Goal: Information Seeking & Learning: Learn about a topic

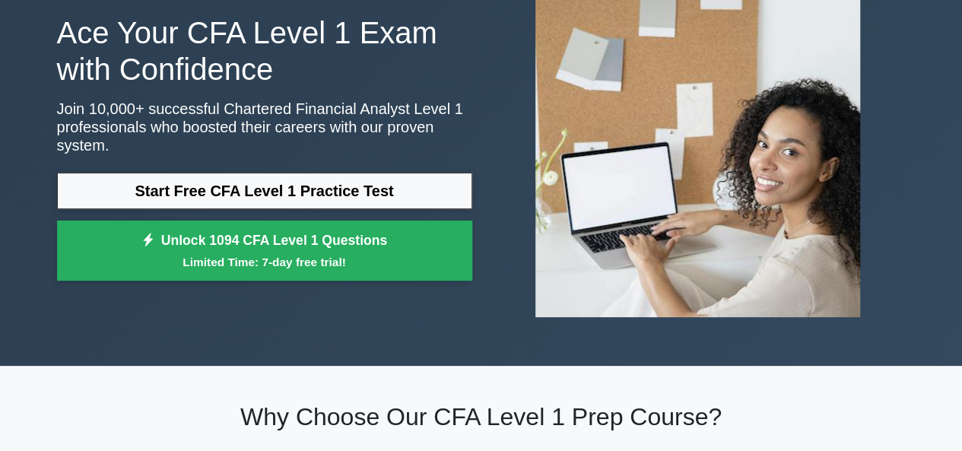
scroll to position [101, 0]
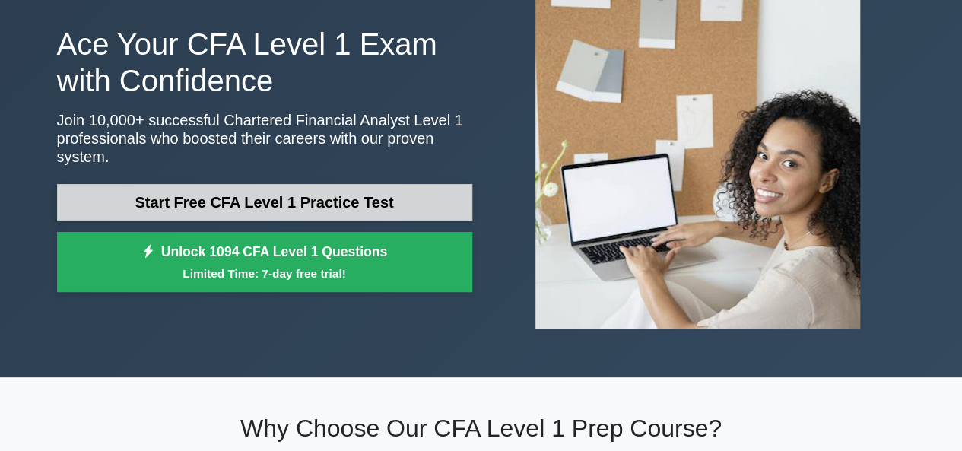
click at [402, 207] on link "Start Free CFA Level 1 Practice Test" at bounding box center [264, 202] width 415 height 36
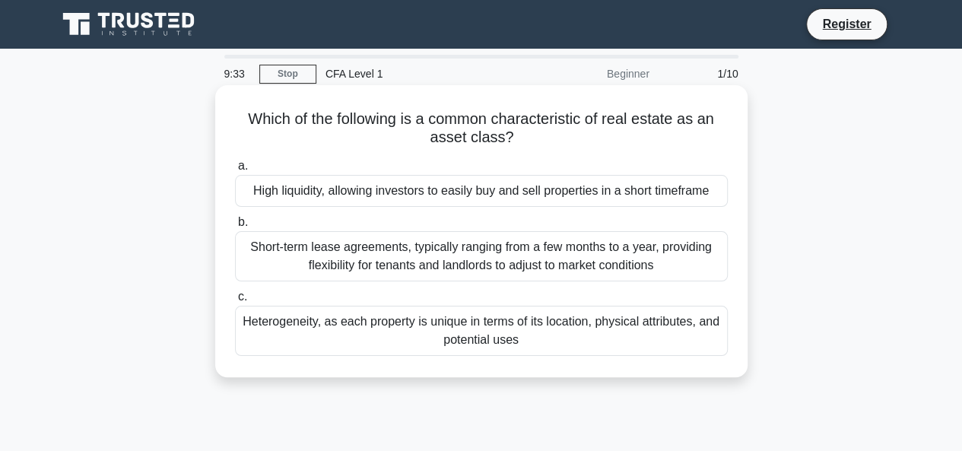
click at [529, 267] on div "Short-term lease agreements, typically ranging from a few months to a year, pro…" at bounding box center [481, 256] width 493 height 50
click at [235, 227] on input "b. Short-term lease agreements, typically ranging from a few months to a year, …" at bounding box center [235, 222] width 0 height 10
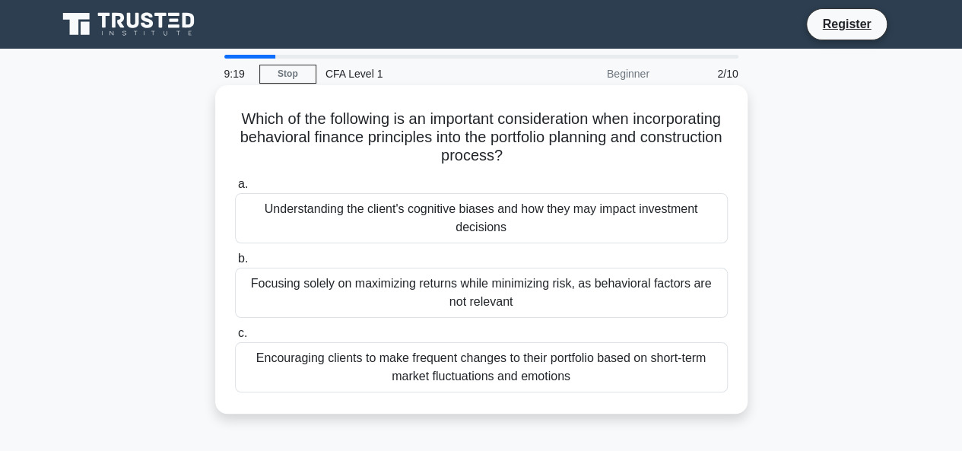
click at [480, 220] on div "Understanding the client's cognitive biases and how they may impact investment …" at bounding box center [481, 218] width 493 height 50
click at [235, 189] on input "a. Understanding the client's cognitive biases and how they may impact investme…" at bounding box center [235, 184] width 0 height 10
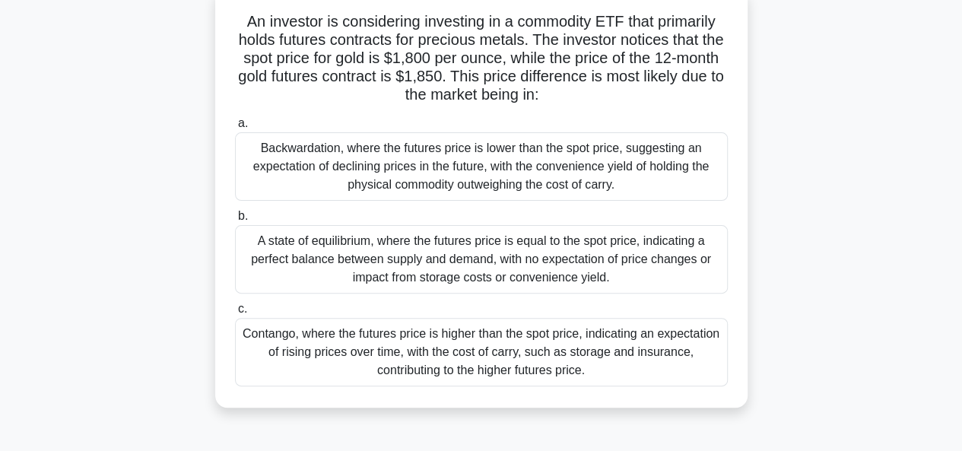
scroll to position [101, 0]
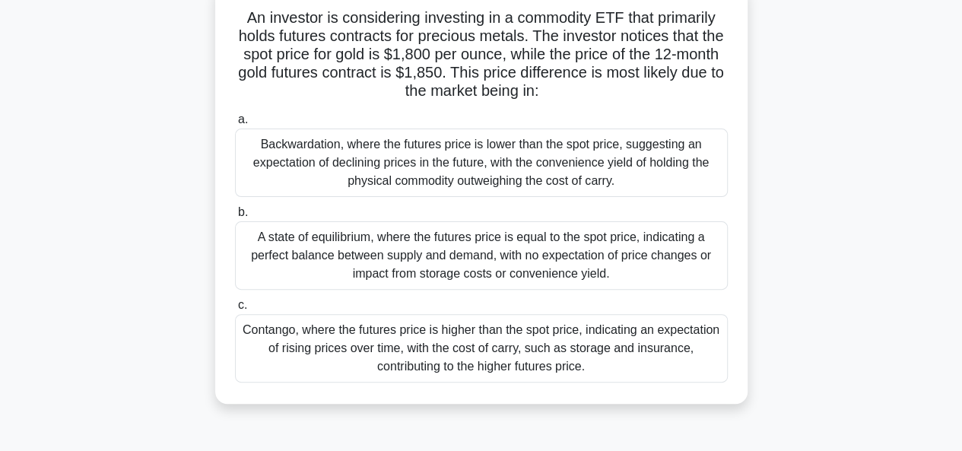
click at [551, 368] on div "Contango, where the futures price is higher than the spot price, indicating an …" at bounding box center [481, 348] width 493 height 68
click at [235, 310] on input "c. Contango, where the futures price is higher than the spot price, indicating …" at bounding box center [235, 305] width 0 height 10
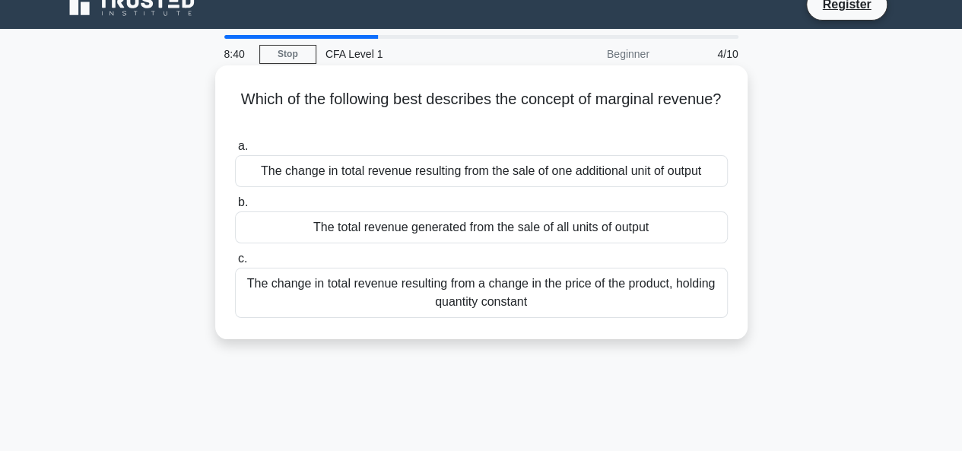
scroll to position [0, 0]
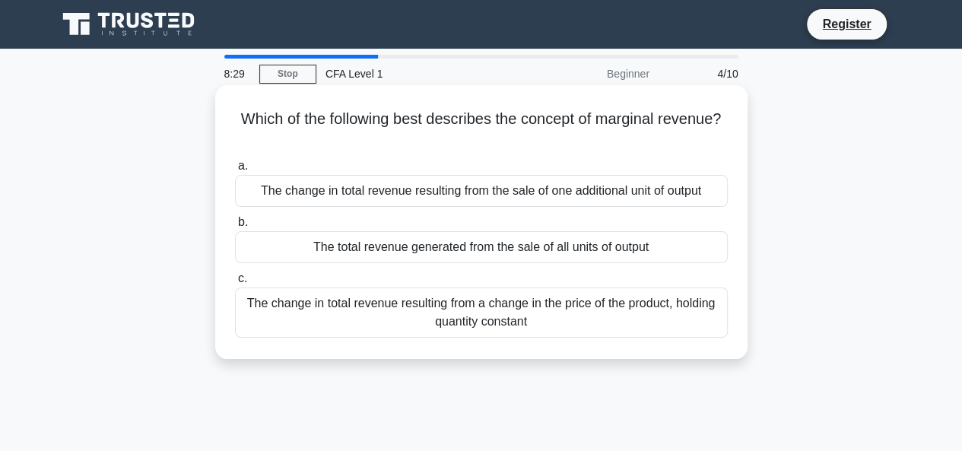
click at [477, 191] on div "The change in total revenue resulting from the sale of one additional unit of o…" at bounding box center [481, 191] width 493 height 32
click at [235, 171] on input "a. The change in total revenue resulting from the sale of one additional unit o…" at bounding box center [235, 166] width 0 height 10
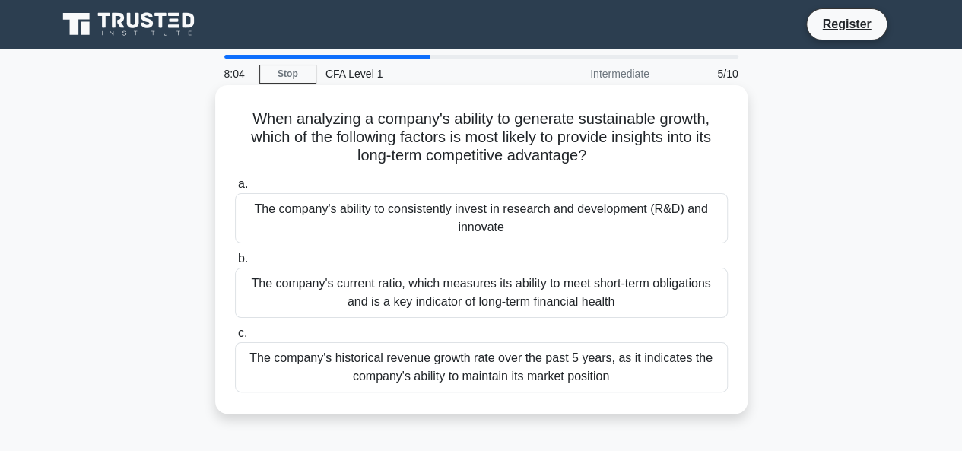
click at [483, 312] on div "The company's current ratio, which measures its ability to meet short-term obli…" at bounding box center [481, 293] width 493 height 50
click at [235, 264] on input "b. The company's current ratio, which measures its ability to meet short-term o…" at bounding box center [235, 259] width 0 height 10
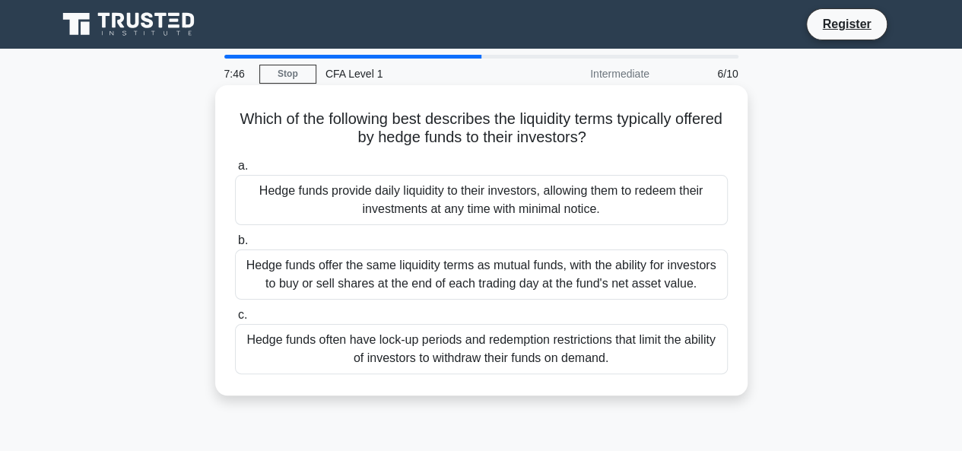
click at [571, 335] on div "Hedge funds often have lock-up periods and redemption restrictions that limit t…" at bounding box center [481, 349] width 493 height 50
click at [235, 320] on input "c. Hedge funds often have lock-up periods and redemption restrictions that limi…" at bounding box center [235, 315] width 0 height 10
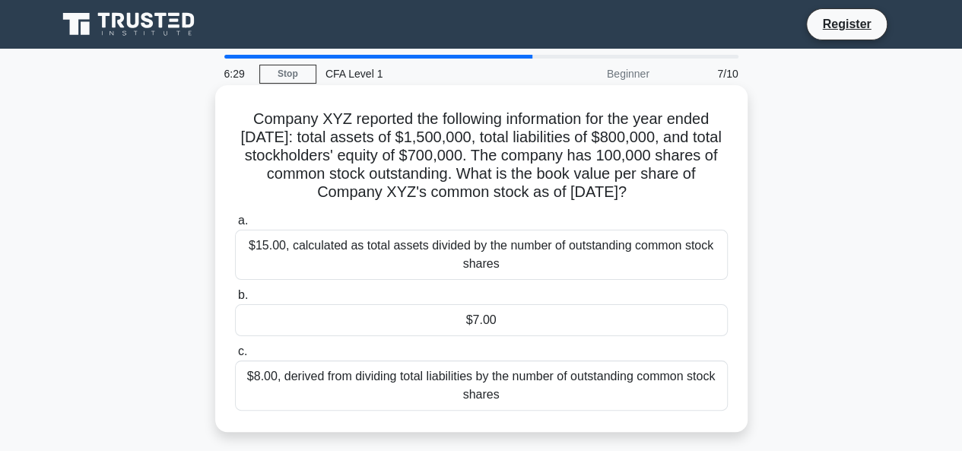
click at [531, 336] on div "$7.00" at bounding box center [481, 320] width 493 height 32
click at [235, 300] on input "b. $7.00" at bounding box center [235, 295] width 0 height 10
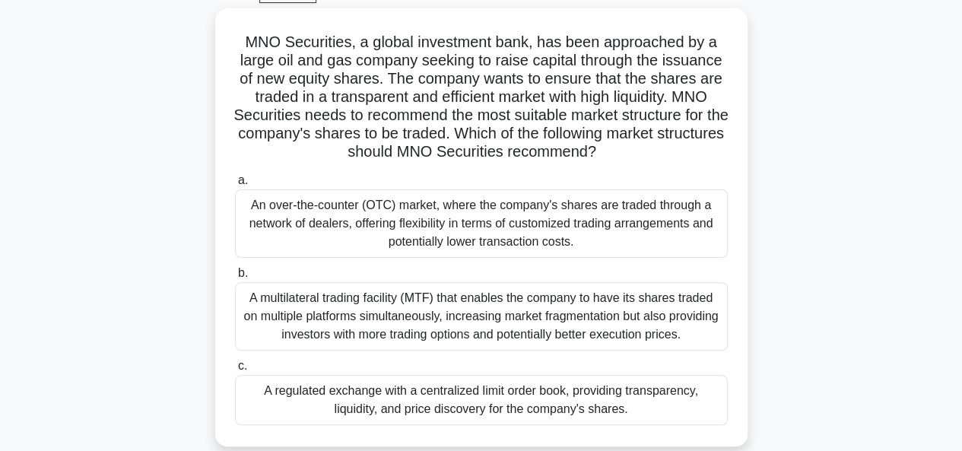
scroll to position [101, 0]
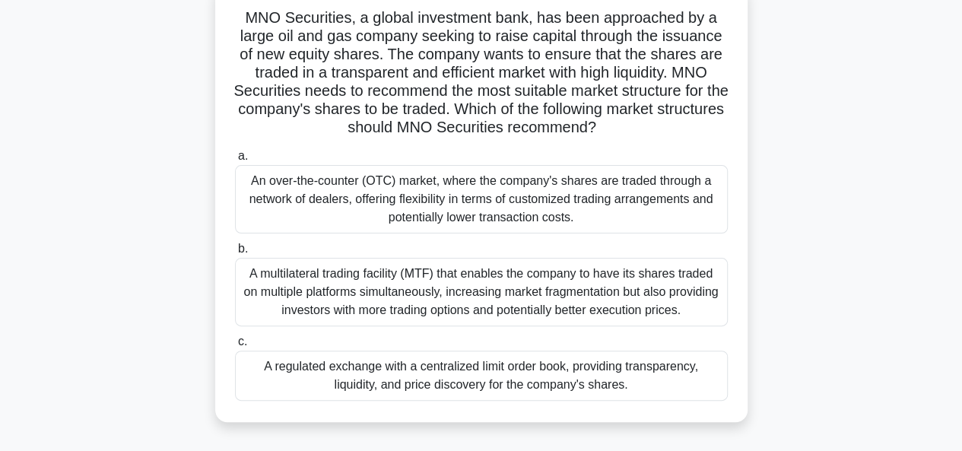
click at [518, 369] on div "A regulated exchange with a centralized limit order book, providing transparenc…" at bounding box center [481, 375] width 493 height 50
click at [235, 347] on input "c. A regulated exchange with a centralized limit order book, providing transpar…" at bounding box center [235, 342] width 0 height 10
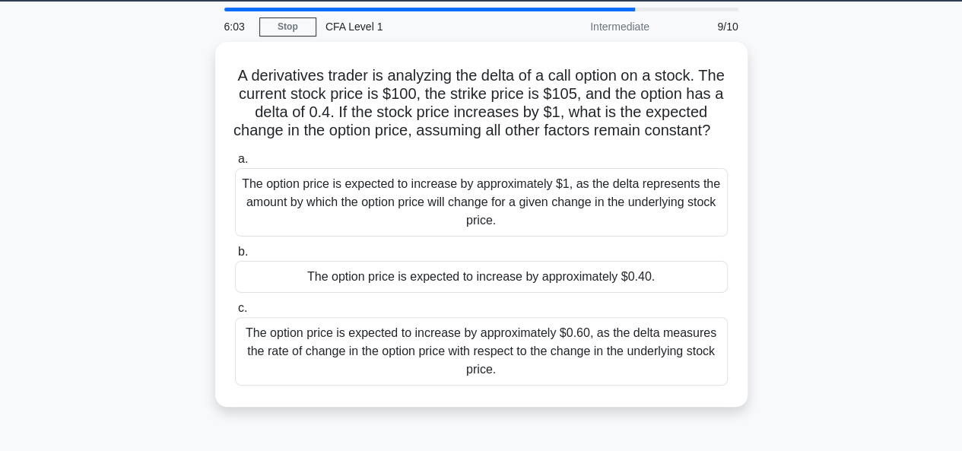
scroll to position [0, 0]
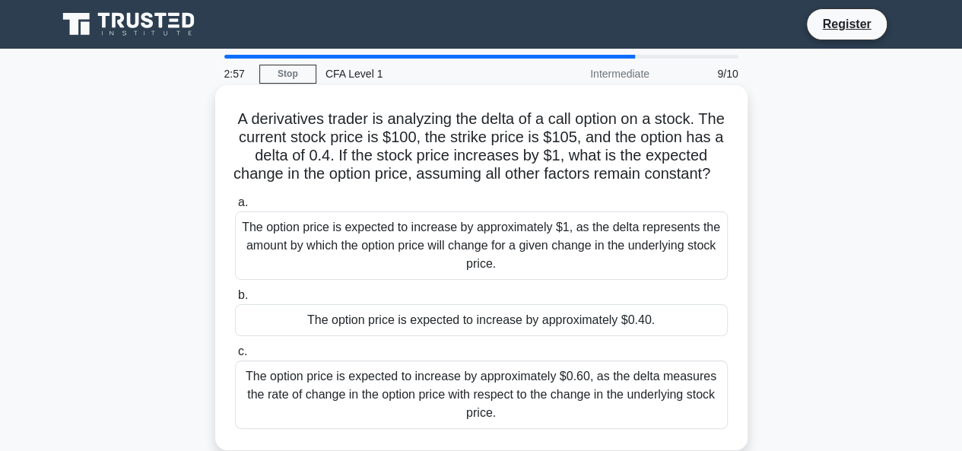
click at [539, 335] on div "The option price is expected to increase by approximately $0.40." at bounding box center [481, 320] width 493 height 32
click at [453, 335] on div "The option price is expected to increase by approximately $0.40." at bounding box center [481, 320] width 493 height 32
click at [235, 300] on input "b. The option price is expected to increase by approximately $0.40." at bounding box center [235, 295] width 0 height 10
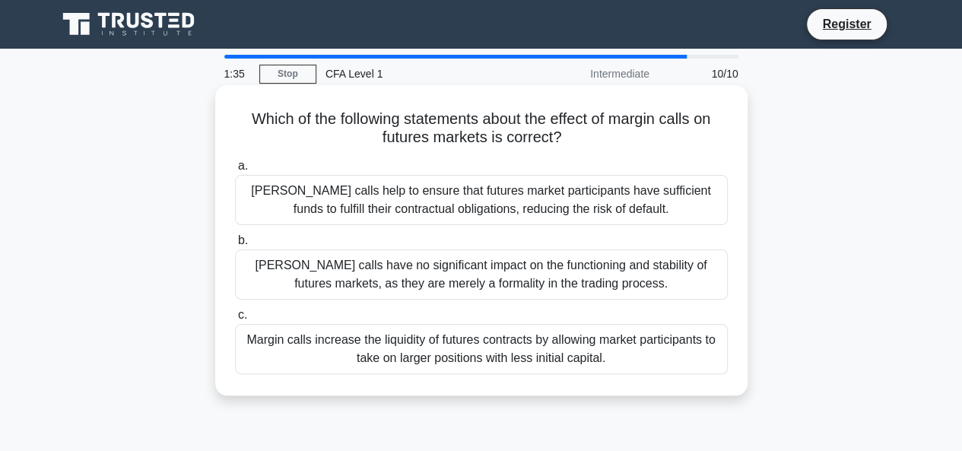
click at [480, 211] on div "Margin calls help to ensure that futures market participants have sufficient fu…" at bounding box center [481, 200] width 493 height 50
click at [424, 194] on div "Margin calls help to ensure that futures market participants have sufficient fu…" at bounding box center [481, 200] width 493 height 50
click at [235, 171] on input "a. Margin calls help to ensure that futures market participants have sufficient…" at bounding box center [235, 166] width 0 height 10
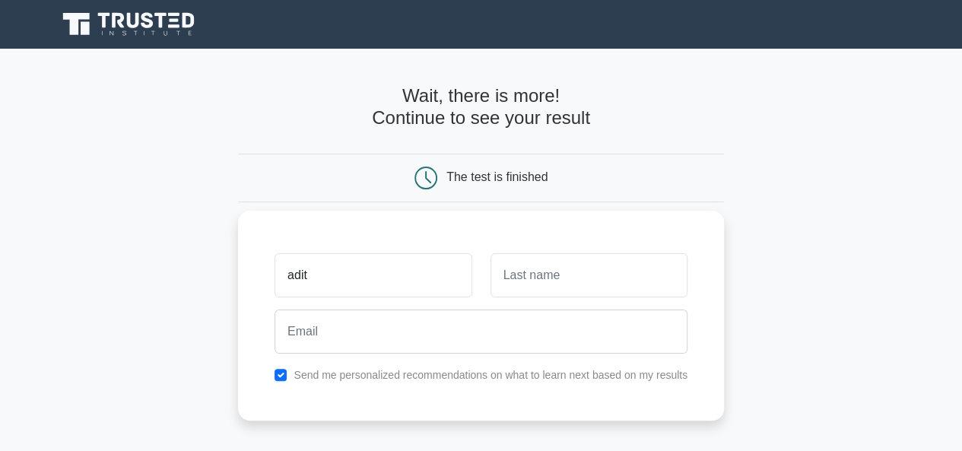
type input "ADITYA"
click at [515, 283] on input "text" at bounding box center [588, 275] width 197 height 44
type input "YENKAR"
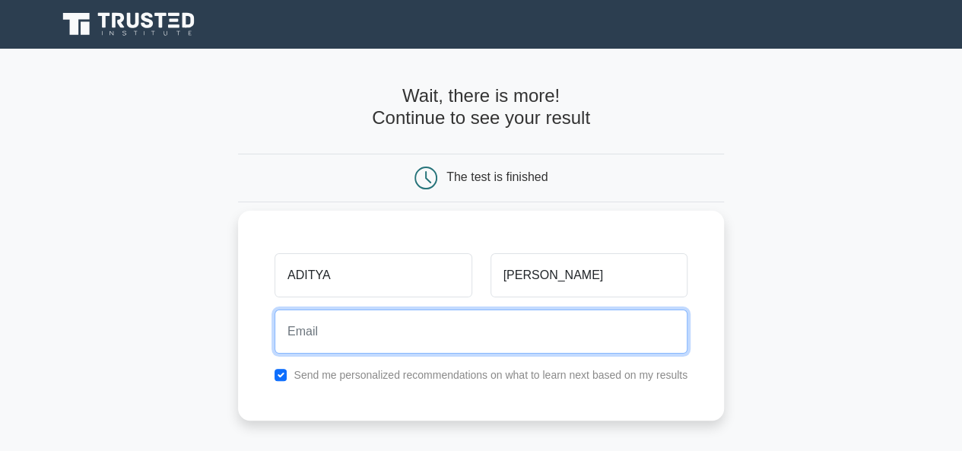
click at [392, 334] on input "email" at bounding box center [480, 331] width 413 height 44
type input "adityayenkar16@gmail.com"
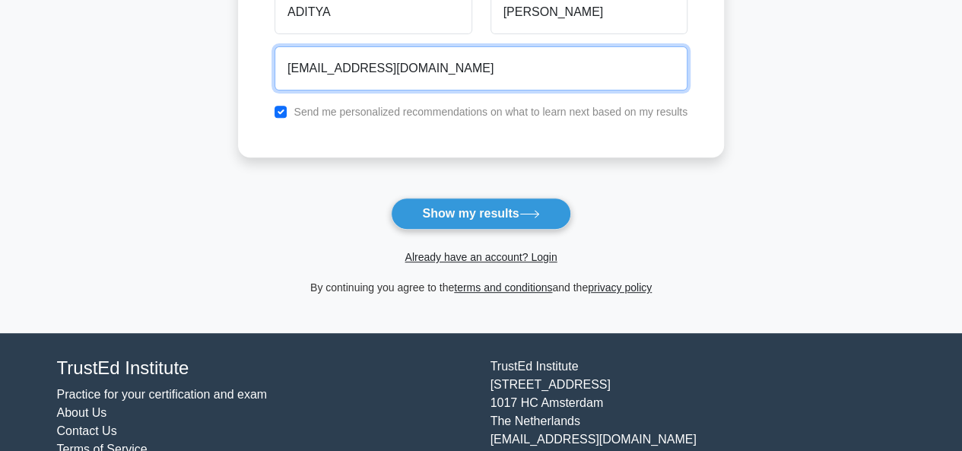
scroll to position [311, 0]
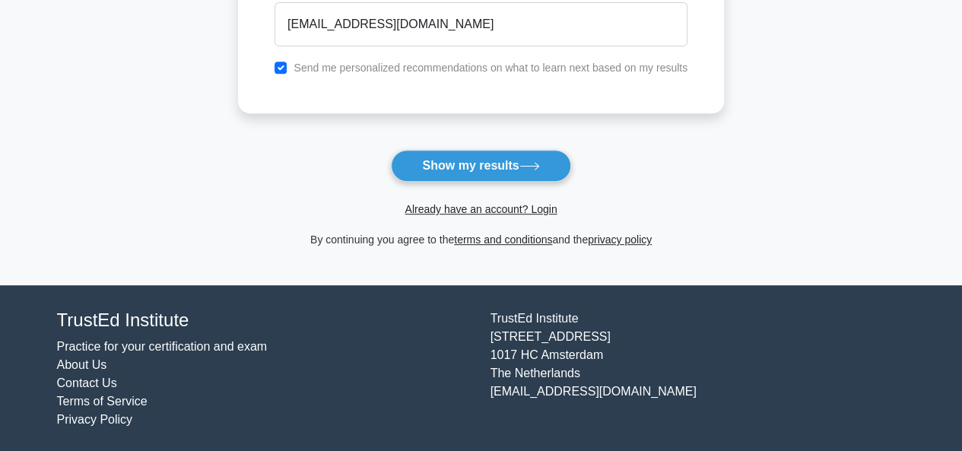
click at [494, 183] on div "Already have an account? Login" at bounding box center [481, 200] width 486 height 36
click at [493, 168] on button "Show my results" at bounding box center [480, 166] width 179 height 32
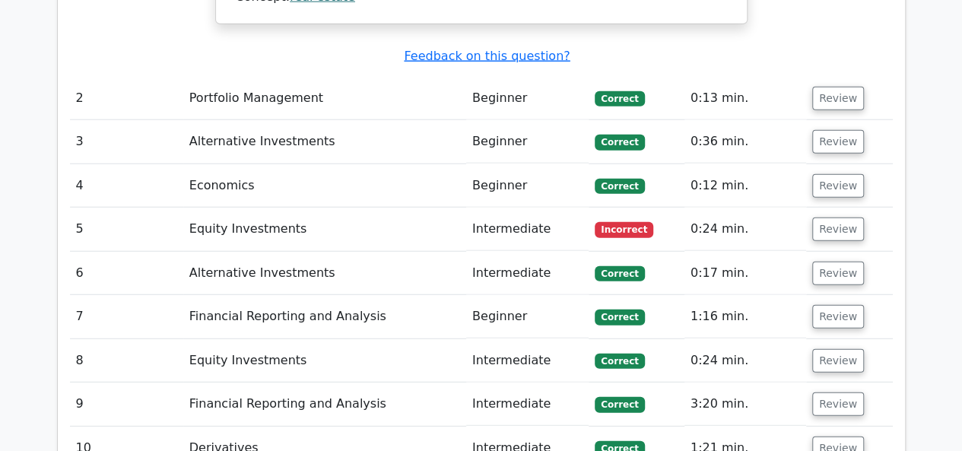
scroll to position [1885, 0]
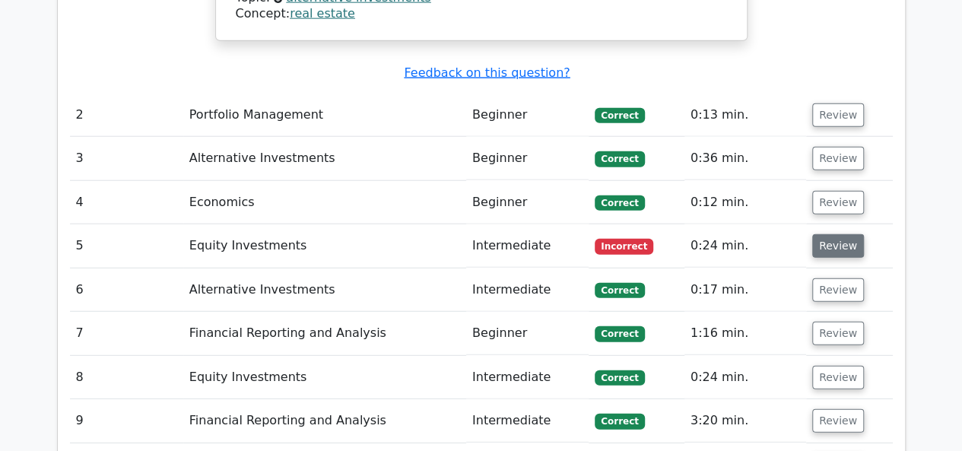
click at [826, 234] on button "Review" at bounding box center [838, 246] width 52 height 24
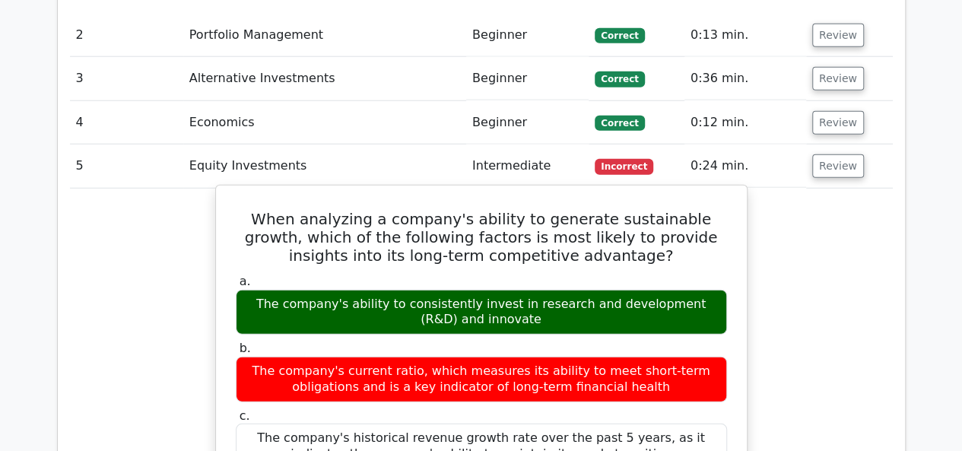
scroll to position [1966, 0]
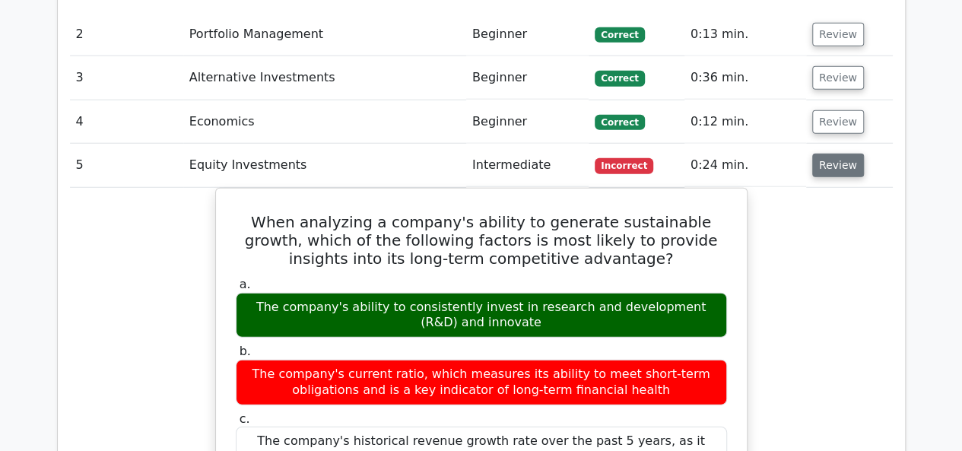
click at [824, 154] on button "Review" at bounding box center [838, 166] width 52 height 24
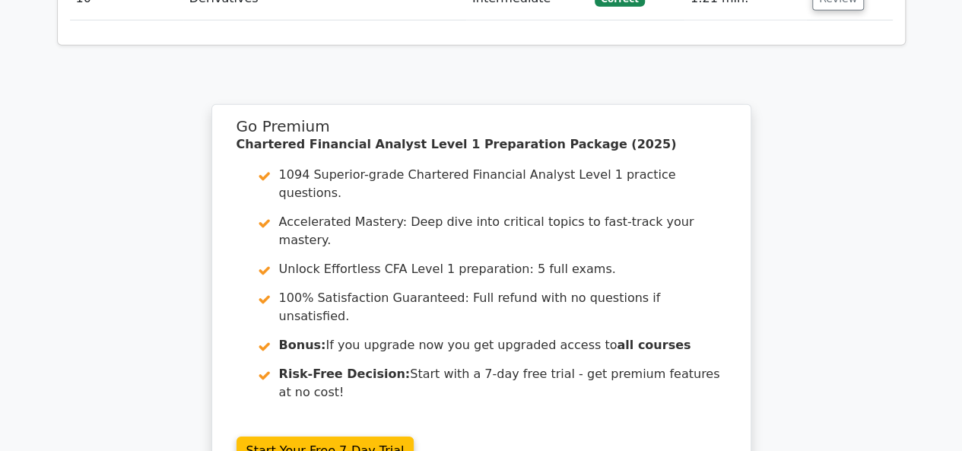
scroll to position [0, 0]
